Goal: Check status: Check status

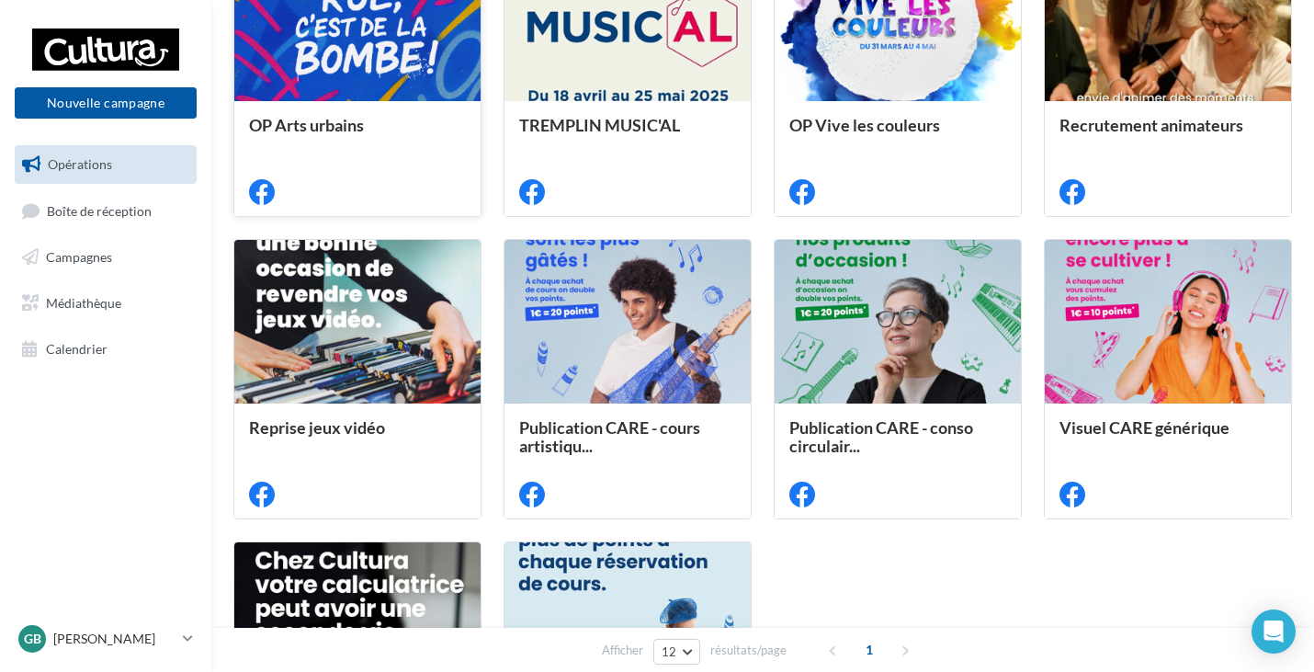
scroll to position [276, 0]
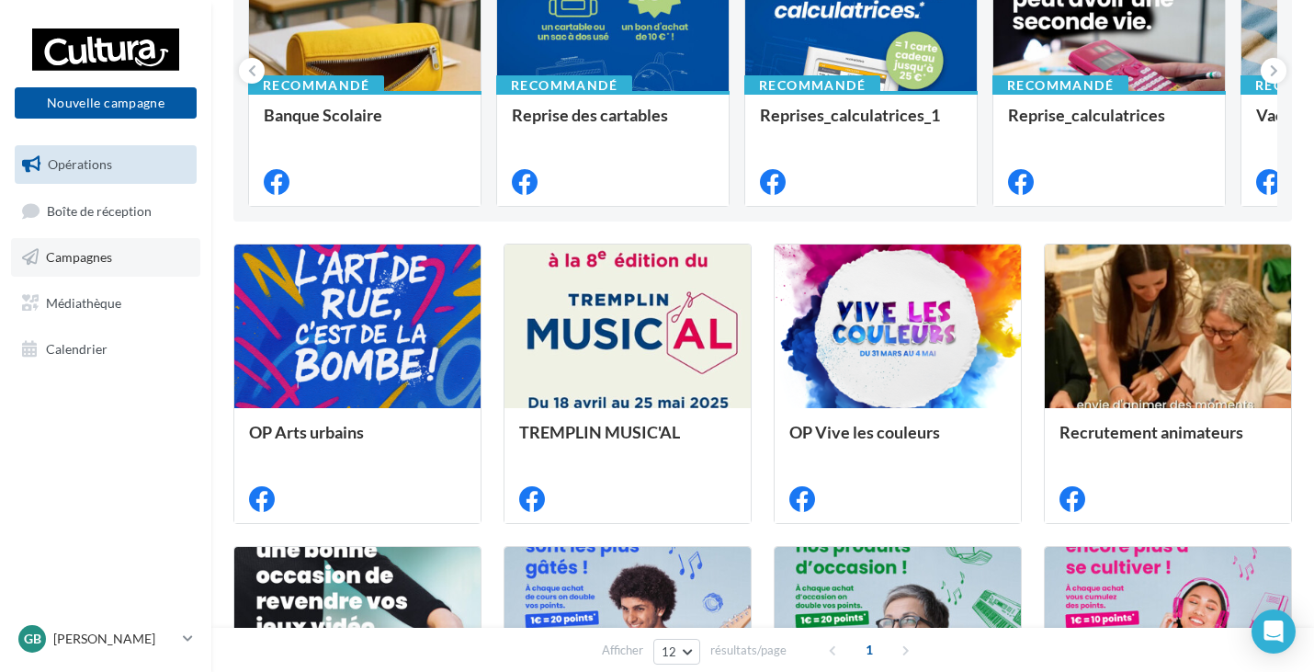
click at [82, 267] on link "Campagnes" at bounding box center [105, 257] width 189 height 39
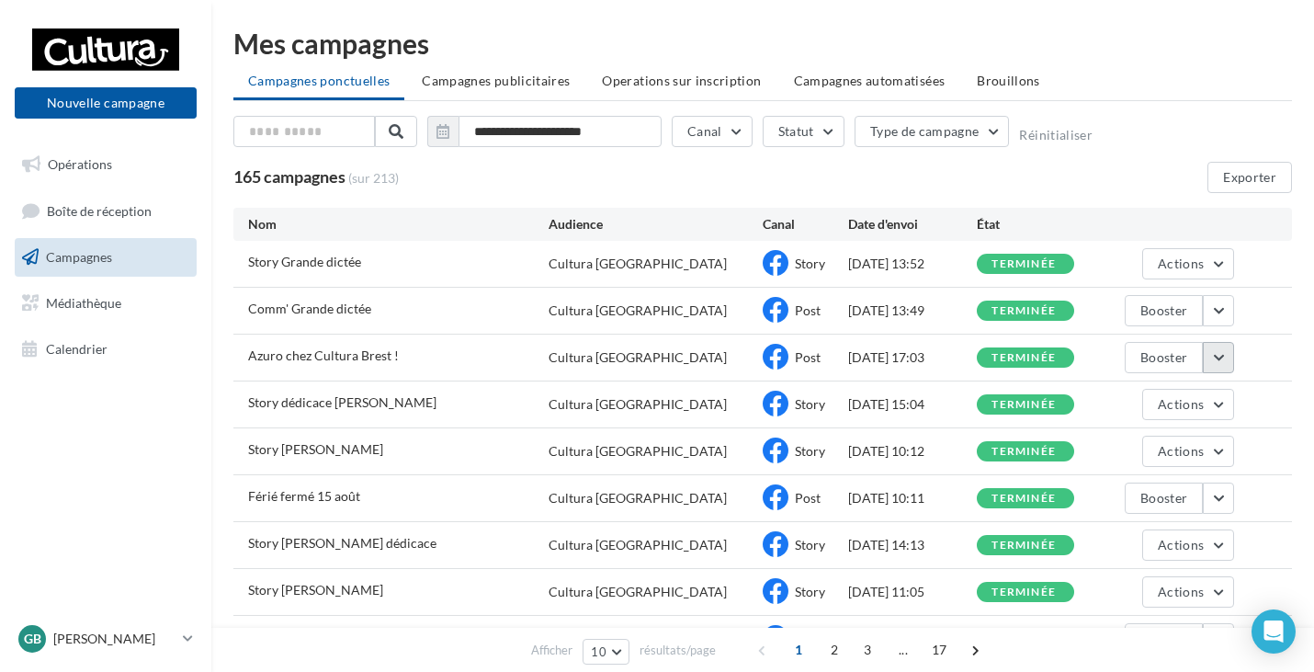
click at [1222, 367] on button "button" at bounding box center [1218, 357] width 31 height 31
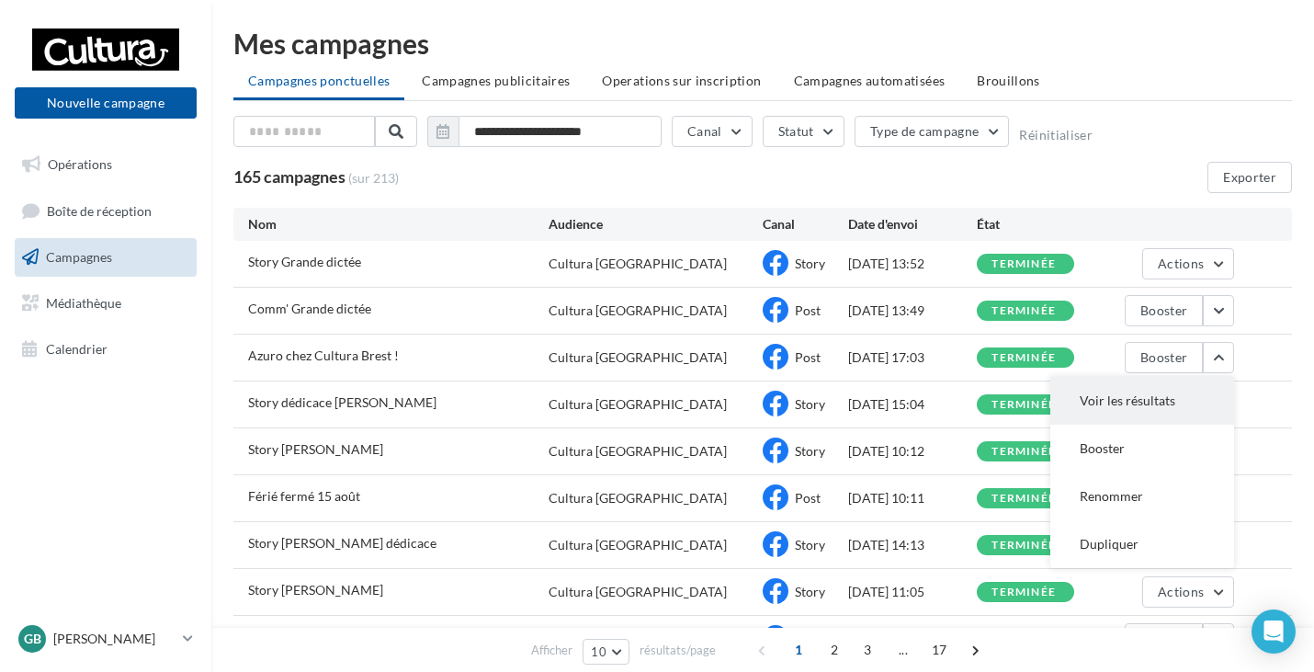
click at [1138, 410] on button "Voir les résultats" at bounding box center [1143, 401] width 184 height 48
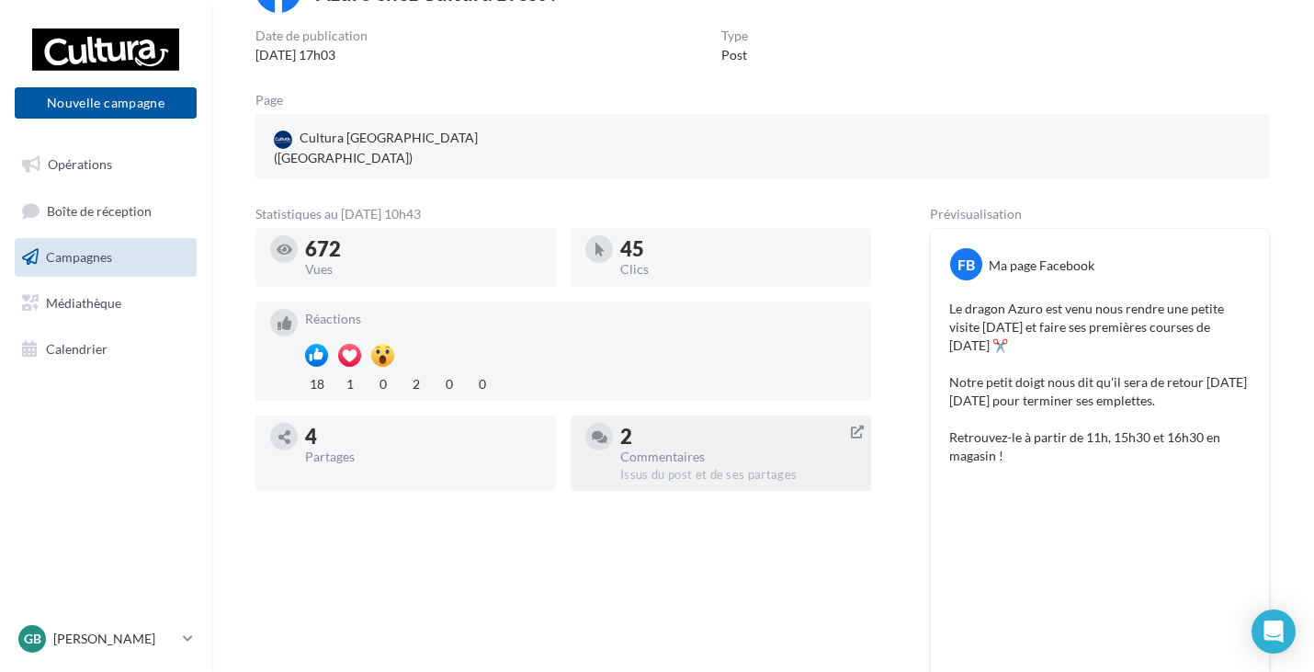
scroll to position [184, 0]
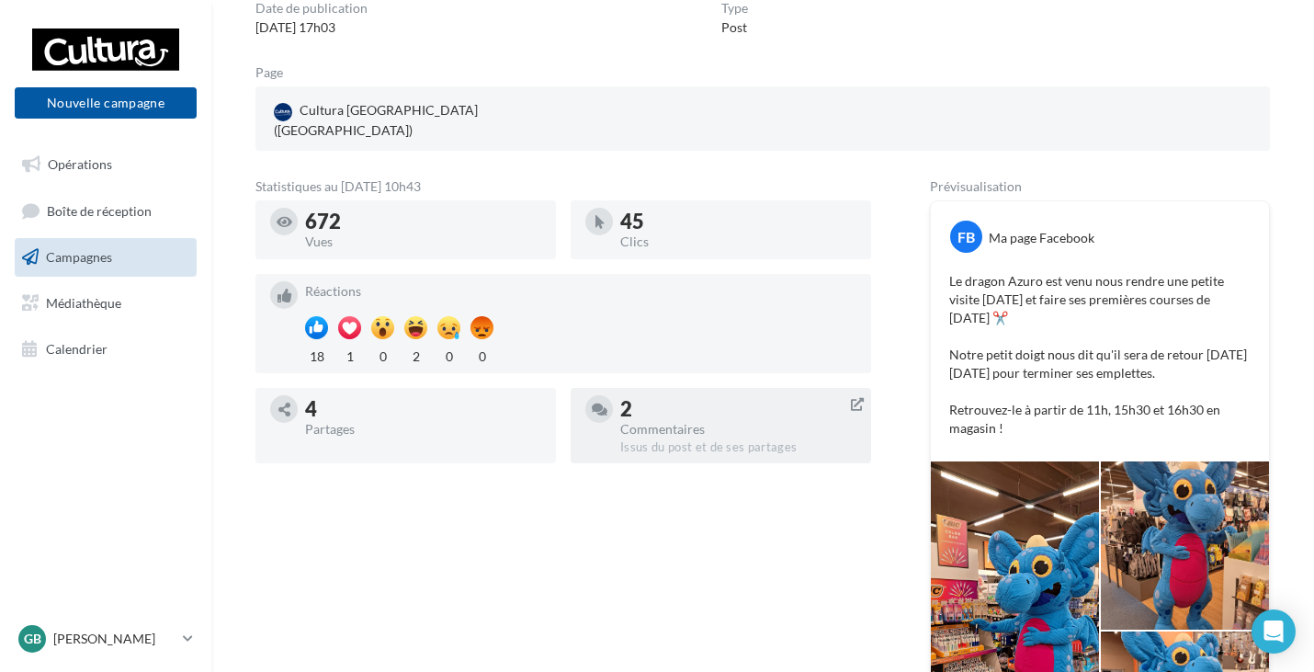
click at [659, 395] on div "2 Commentaires Issus du post et de ses partages" at bounding box center [738, 425] width 236 height 61
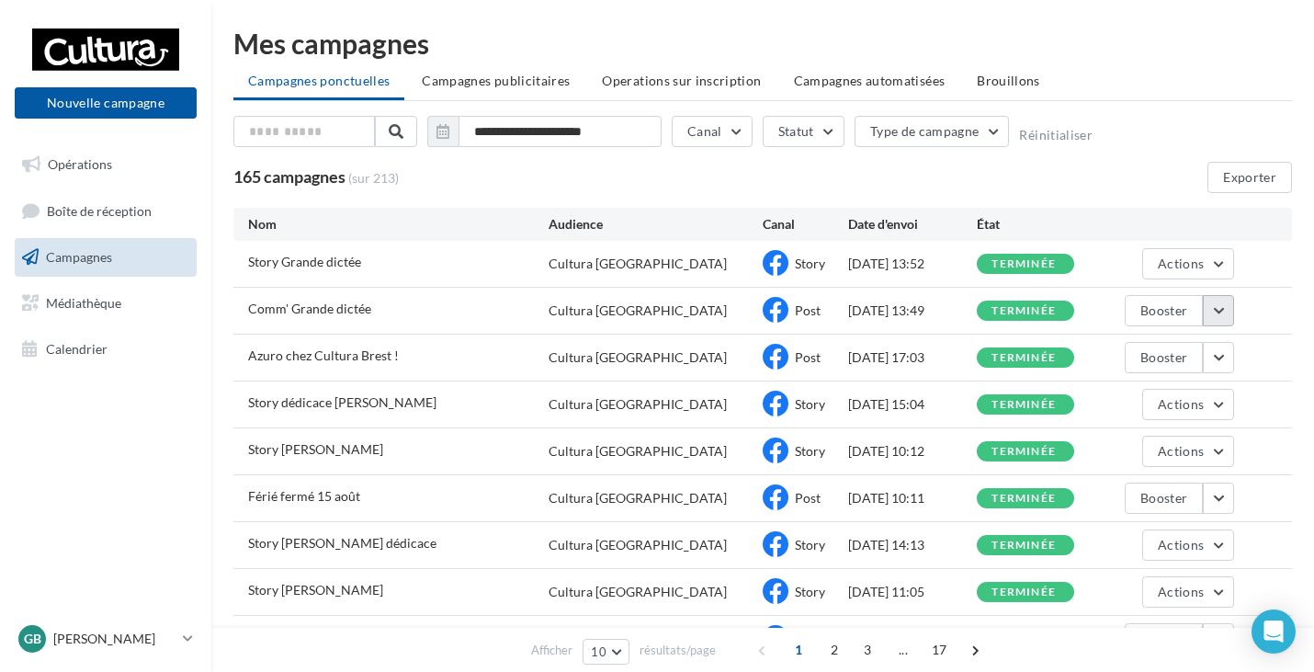
click at [1217, 307] on button "button" at bounding box center [1218, 310] width 31 height 31
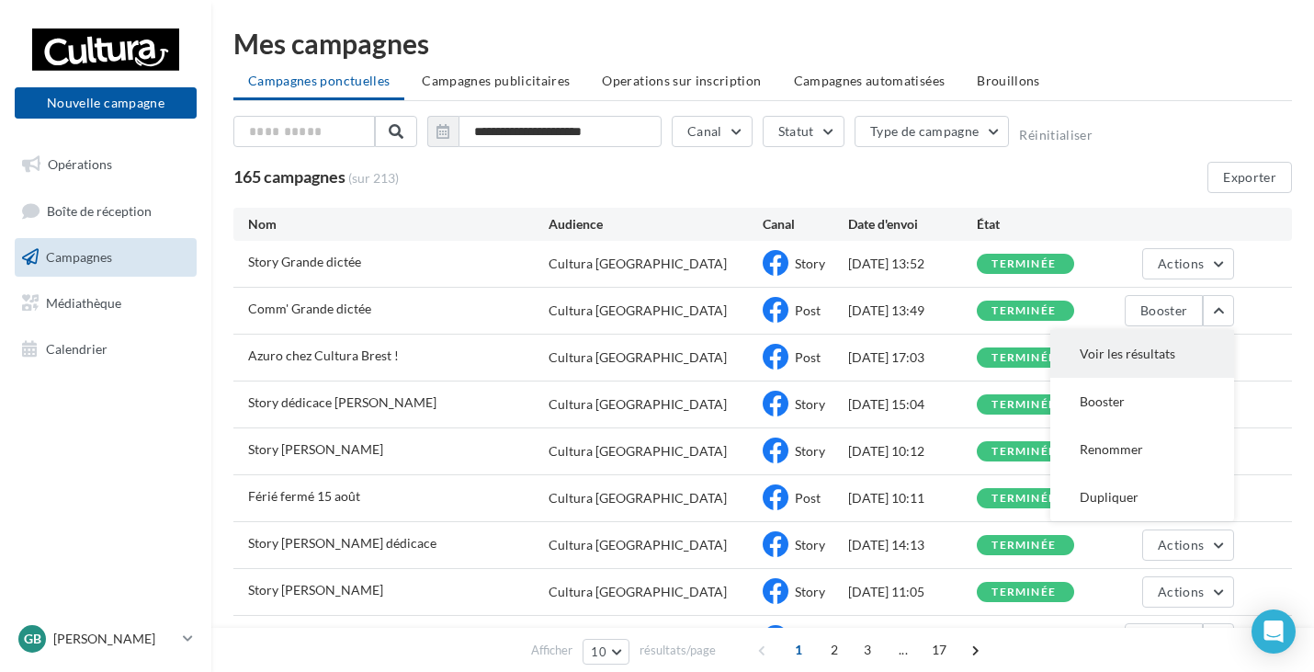
click at [1159, 360] on button "Voir les résultats" at bounding box center [1143, 354] width 184 height 48
